Goal: Information Seeking & Learning: Learn about a topic

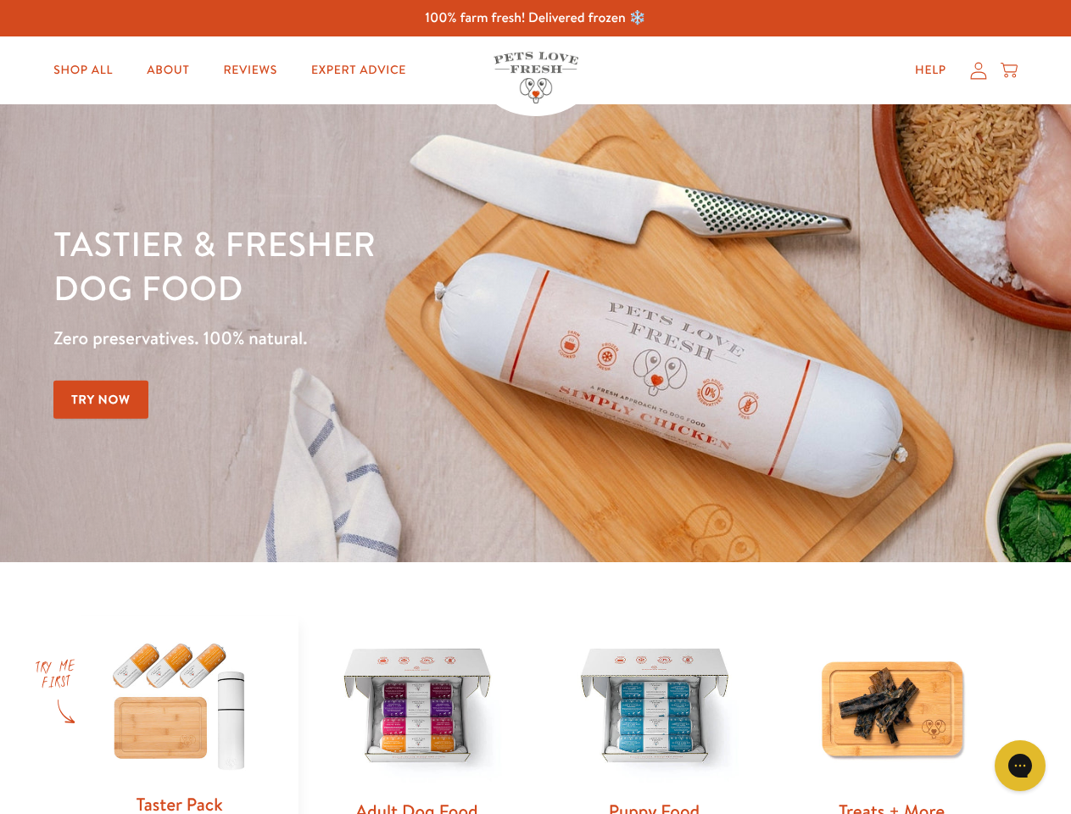
click at [535, 407] on div "Tastier & fresher dog food Zero preservatives. 100% natural. Try Now" at bounding box center [374, 333] width 643 height 224
click at [1020, 766] on icon "Gorgias live chat" at bounding box center [1020, 765] width 16 height 16
